Goal: Task Accomplishment & Management: Use online tool/utility

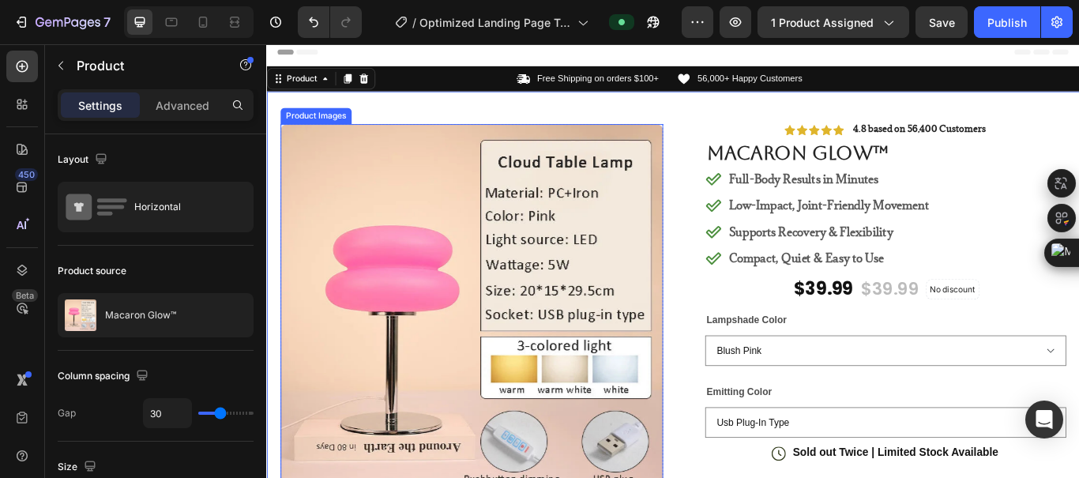
scroll to position [727, 0]
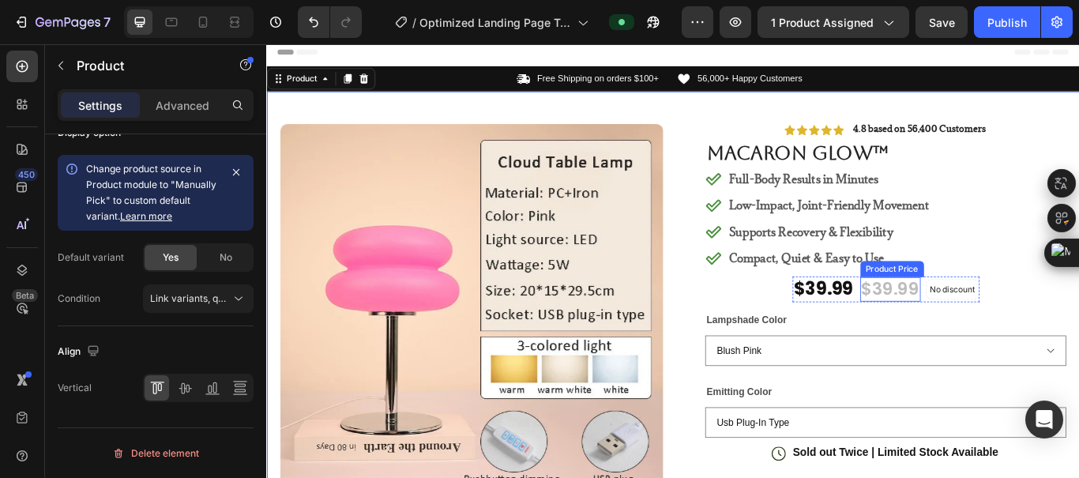
click at [1003, 332] on div "$39.99" at bounding box center [993, 330] width 70 height 29
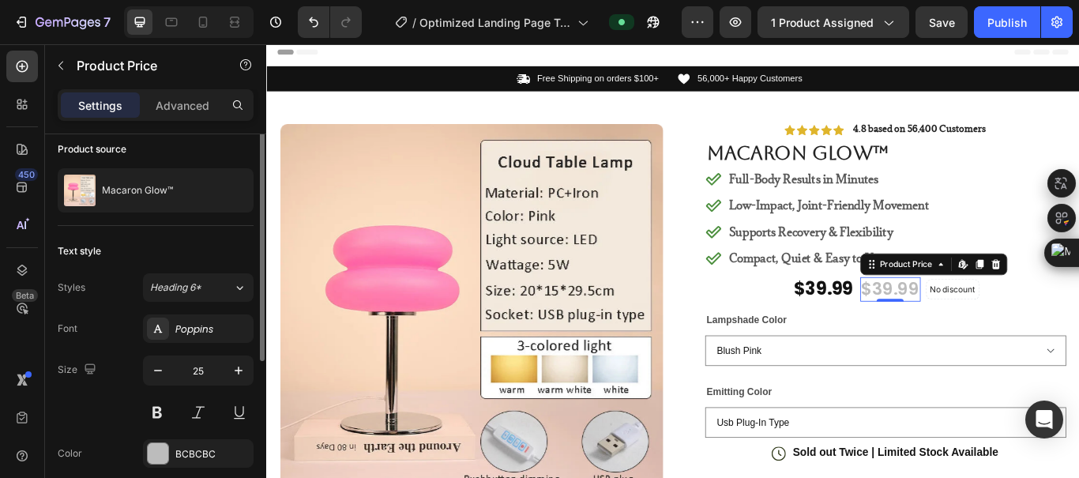
scroll to position [0, 0]
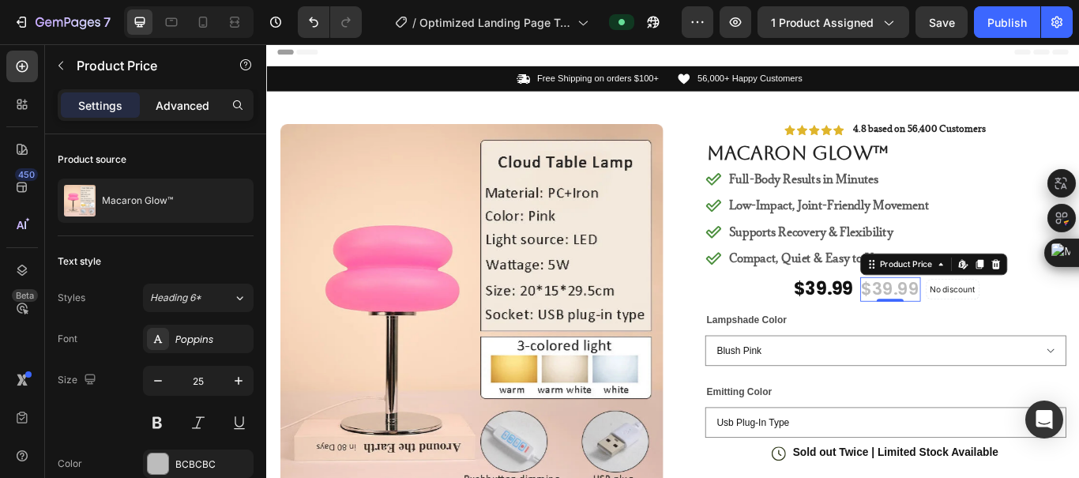
click at [180, 100] on p "Advanced" at bounding box center [183, 105] width 54 height 17
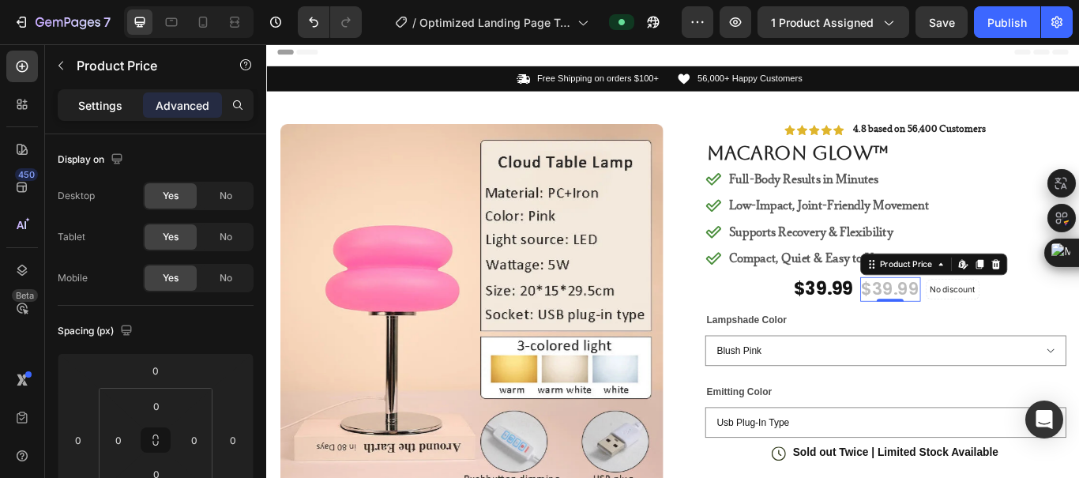
click at [78, 112] on p "Settings" at bounding box center [100, 105] width 44 height 17
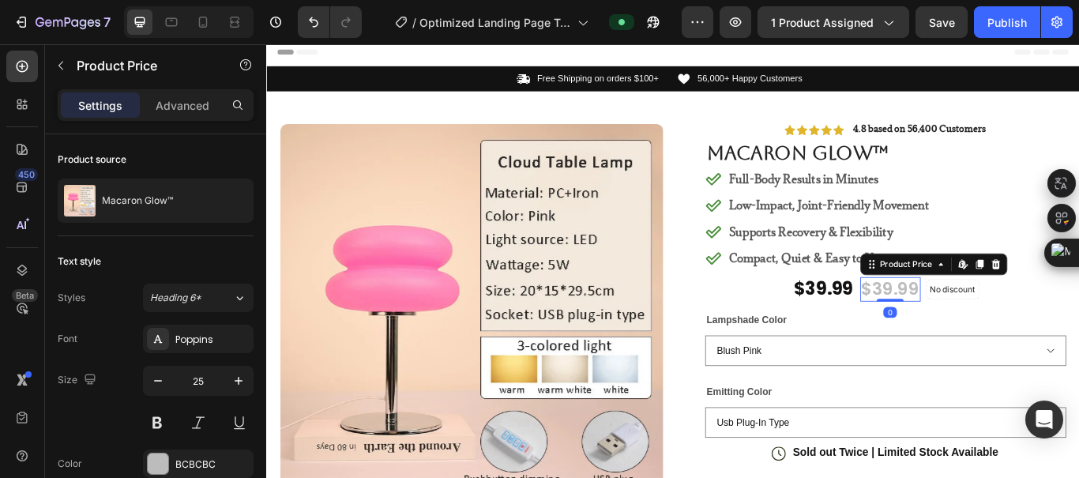
click at [988, 322] on div "$39.99" at bounding box center [993, 330] width 70 height 29
click at [1010, 288] on div "Product Price Edit content in Shopify" at bounding box center [1043, 300] width 171 height 25
click at [1011, 307] on div "Product Price" at bounding box center [1012, 301] width 68 height 14
click at [1034, 307] on div "Product Price" at bounding box center [1012, 301] width 68 height 14
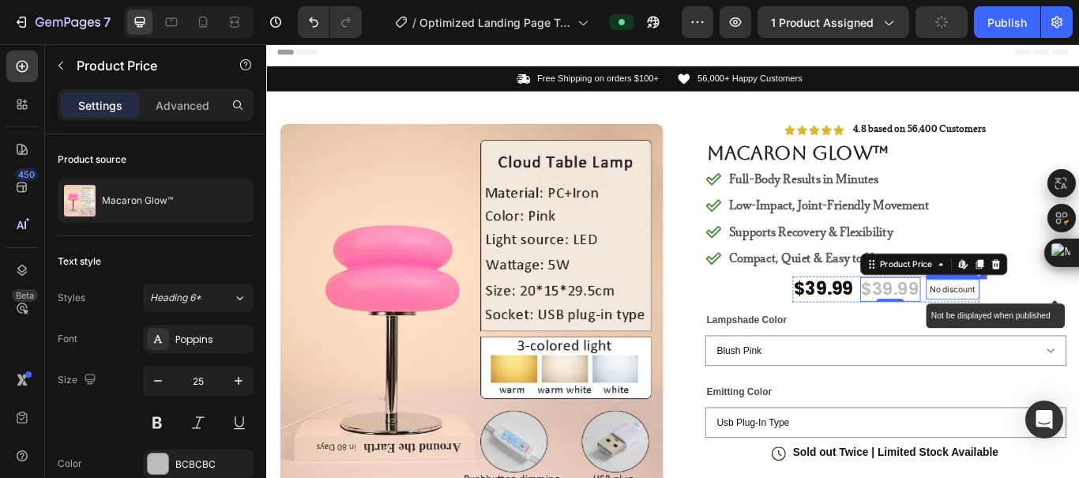
click at [1075, 329] on p "No discount" at bounding box center [1066, 330] width 53 height 14
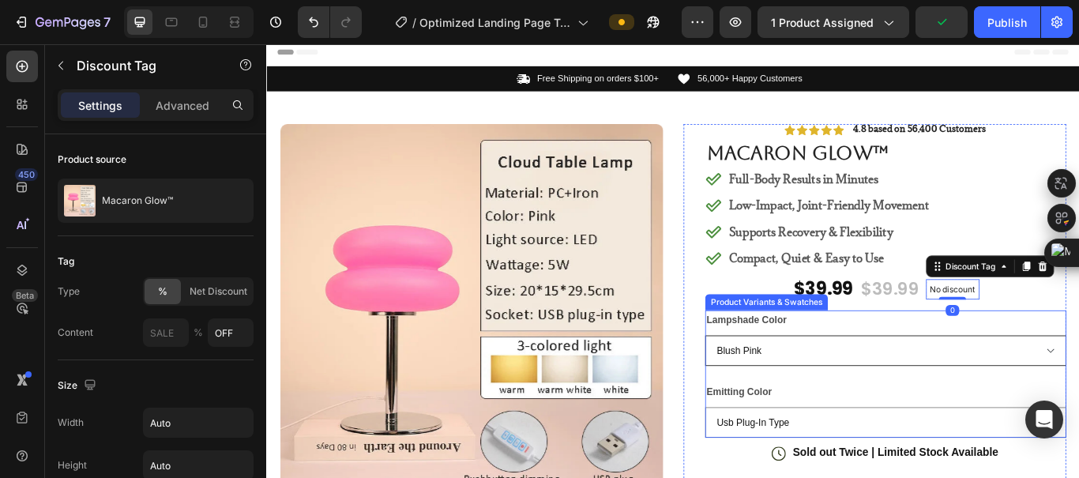
click at [997, 397] on select "Blush Pink [PERSON_NAME] [PERSON_NAME] Apricot" at bounding box center [987, 402] width 421 height 36
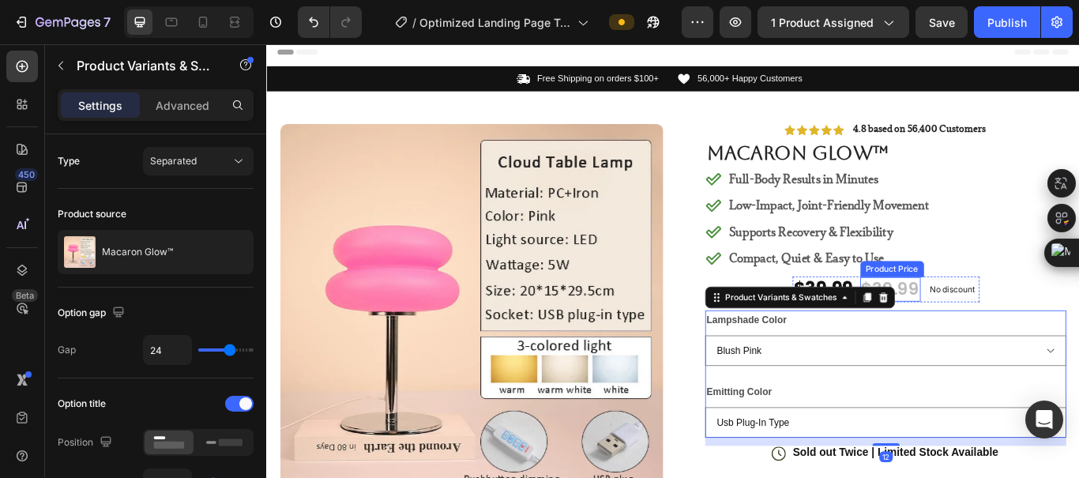
click at [1014, 328] on div "$39.99" at bounding box center [993, 330] width 70 height 29
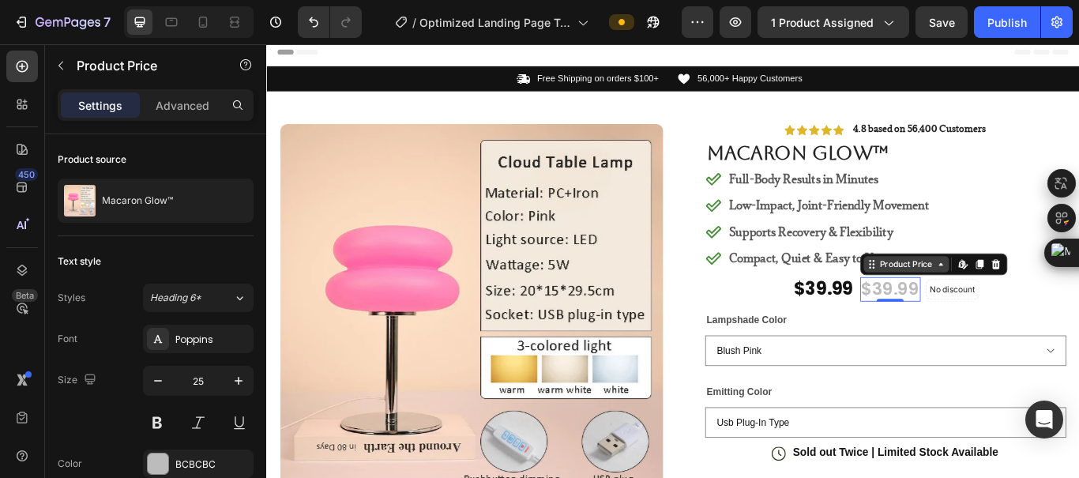
click at [1014, 305] on div "Product Price" at bounding box center [1012, 301] width 68 height 14
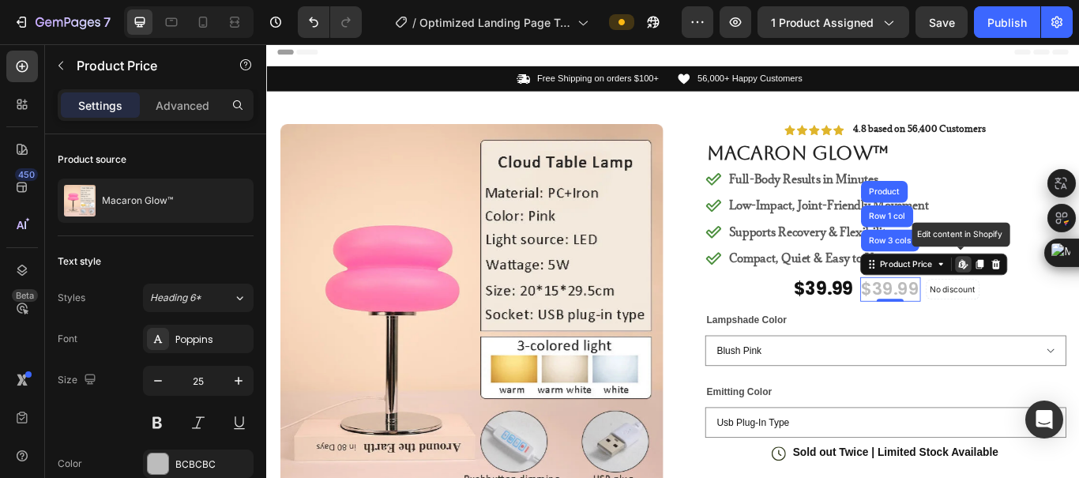
click at [1070, 307] on div "Edit content in Shopify" at bounding box center [1078, 301] width 19 height 19
click at [1035, 304] on div "Product Price" at bounding box center [1012, 301] width 68 height 14
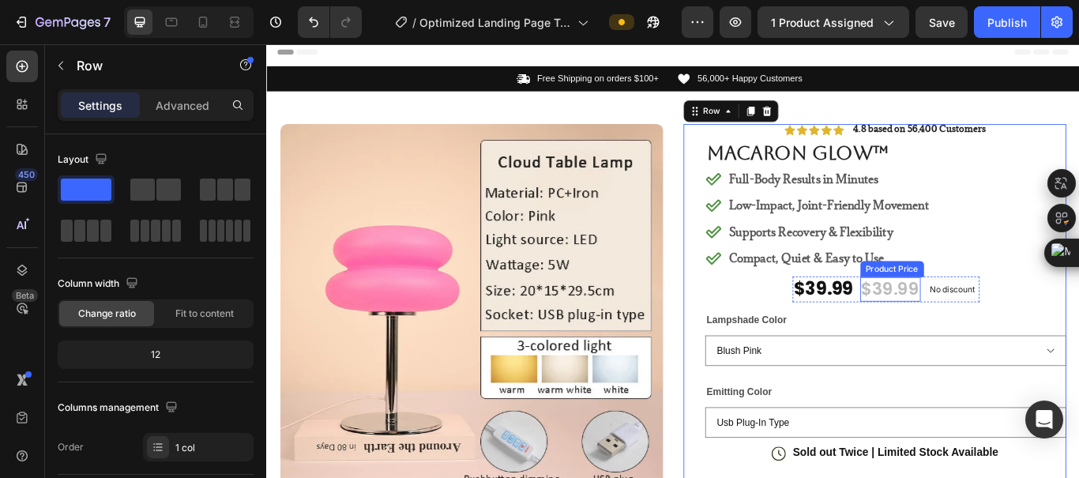
click at [1009, 329] on div "$39.99" at bounding box center [993, 330] width 70 height 29
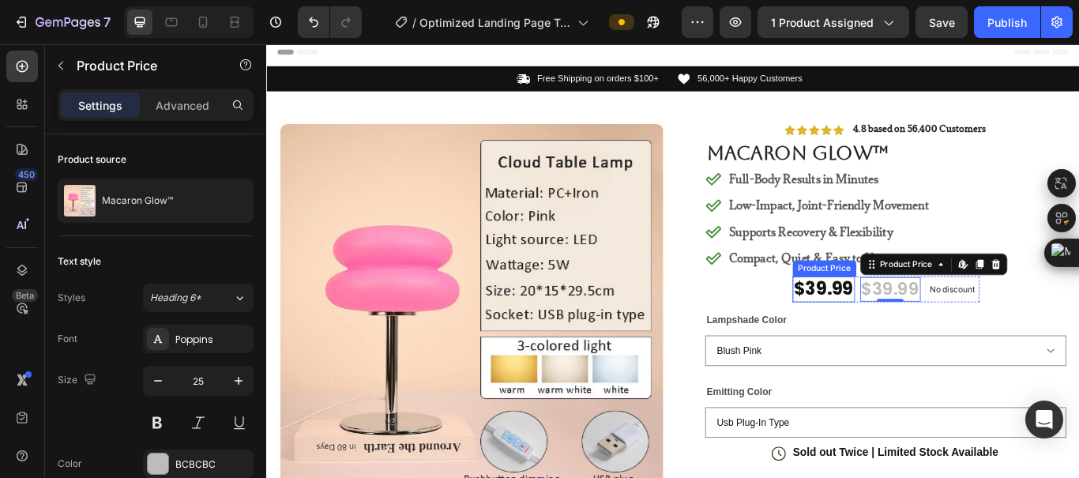
click at [920, 332] on div "$39.99" at bounding box center [915, 330] width 73 height 30
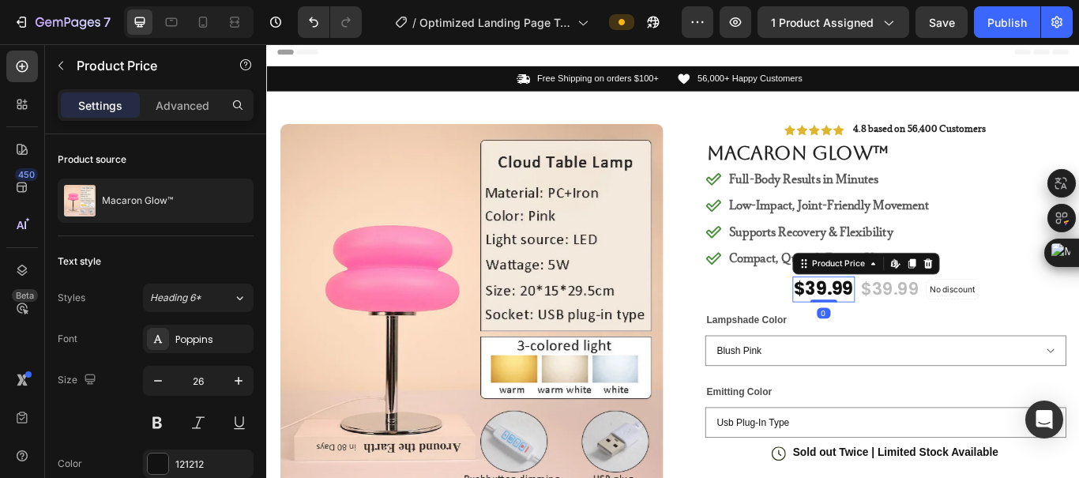
click at [925, 310] on div "Product Price Edit content in Shopify" at bounding box center [964, 300] width 171 height 25
click at [935, 298] on div "Product Price" at bounding box center [933, 300] width 68 height 14
click at [938, 299] on div "Product Price" at bounding box center [933, 300] width 68 height 14
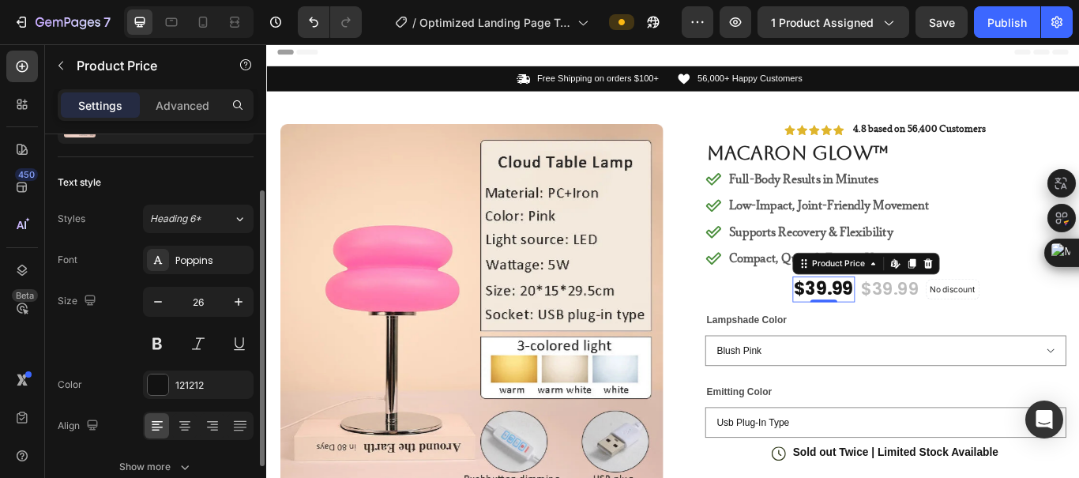
scroll to position [158, 0]
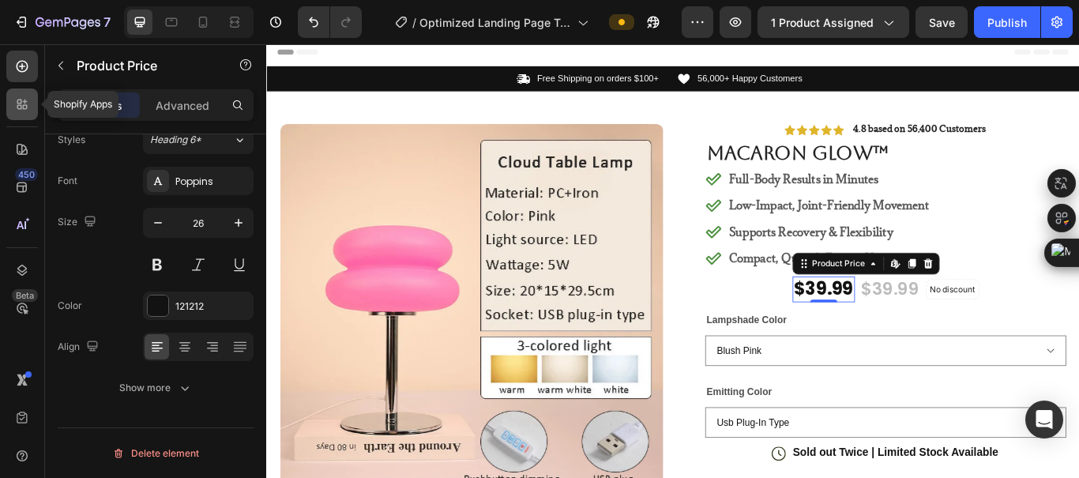
click at [32, 99] on div at bounding box center [22, 104] width 32 height 32
